Goal: Use online tool/utility: Use online tool/utility

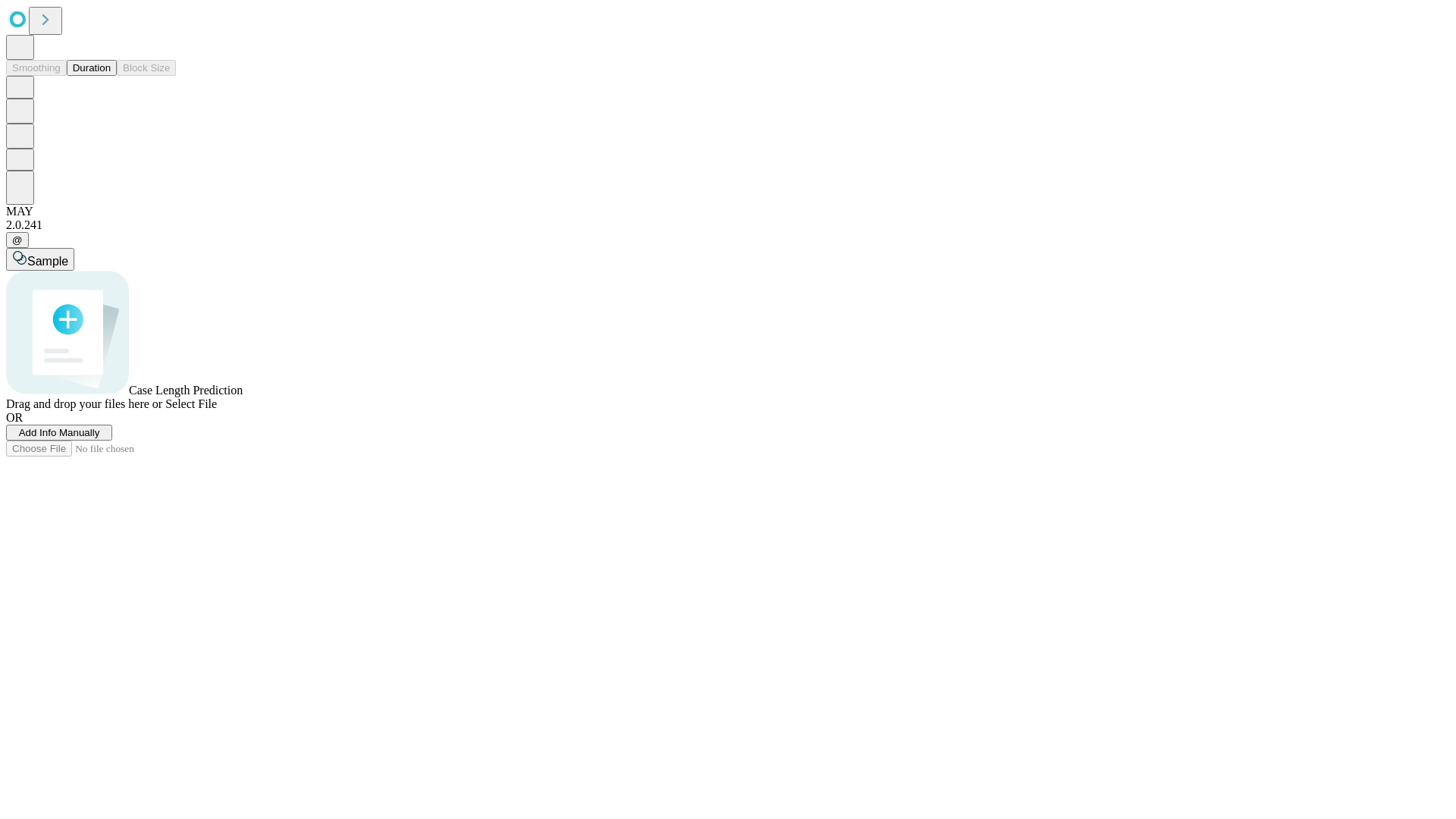
click at [111, 76] on button "Duration" at bounding box center [92, 67] width 50 height 16
click at [69, 254] on span "Sample" at bounding box center [48, 261] width 41 height 13
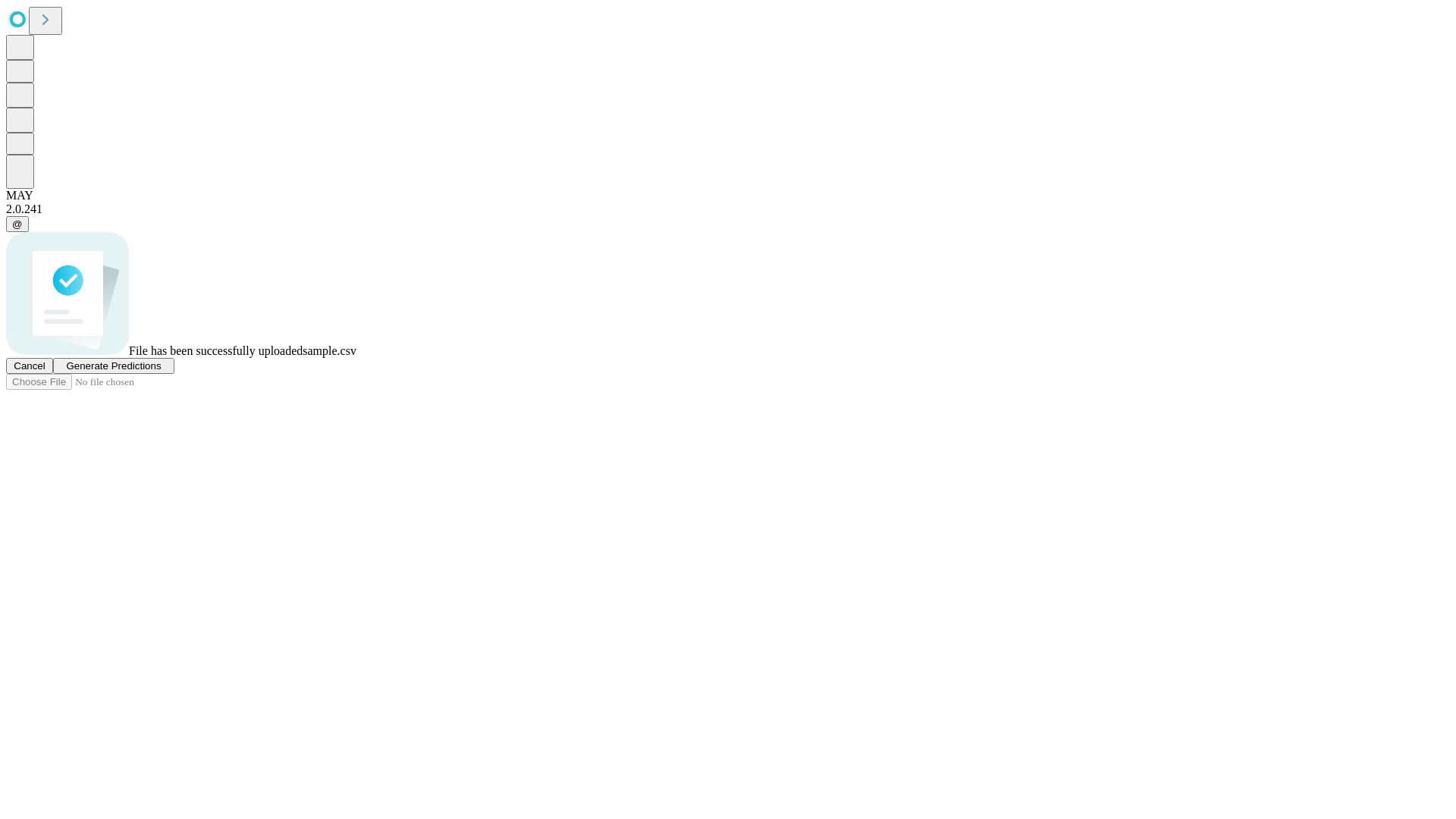
click at [161, 372] on span "Generate Predictions" at bounding box center [113, 366] width 95 height 11
